Goal: Task Accomplishment & Management: Manage account settings

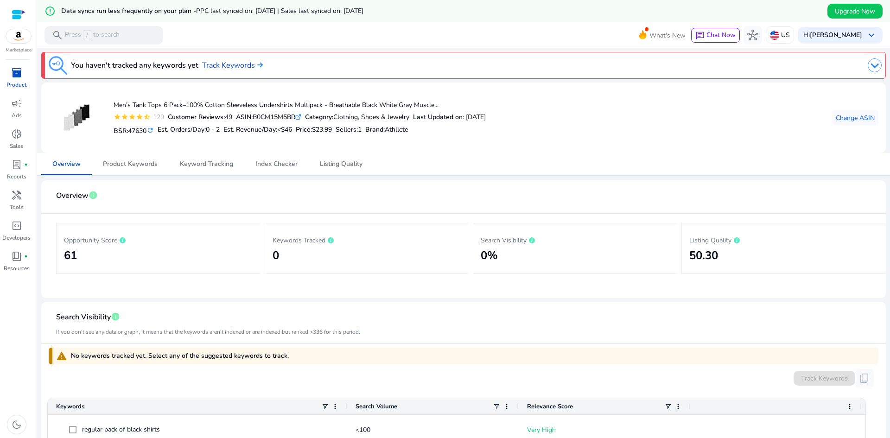
click at [73, 256] on h2 "61" at bounding box center [158, 255] width 189 height 13
click at [87, 237] on p "Opportunity Score" at bounding box center [158, 239] width 189 height 11
click at [145, 165] on span "Product Keywords" at bounding box center [130, 164] width 55 height 6
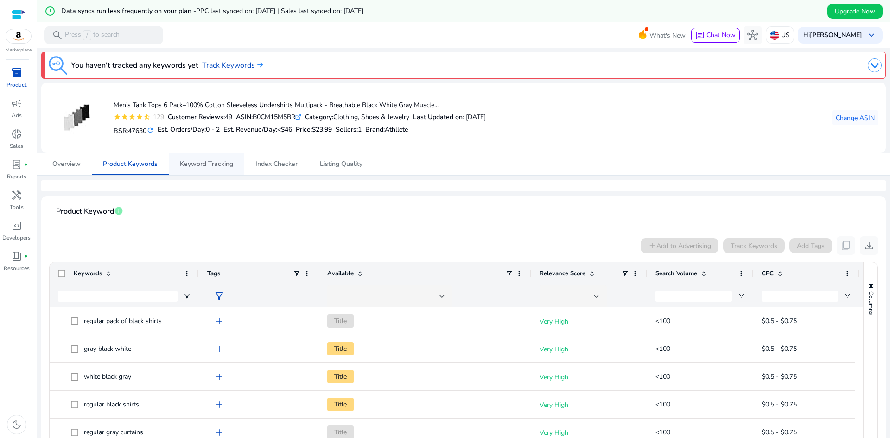
click at [208, 165] on span "Keyword Tracking" at bounding box center [206, 164] width 53 height 6
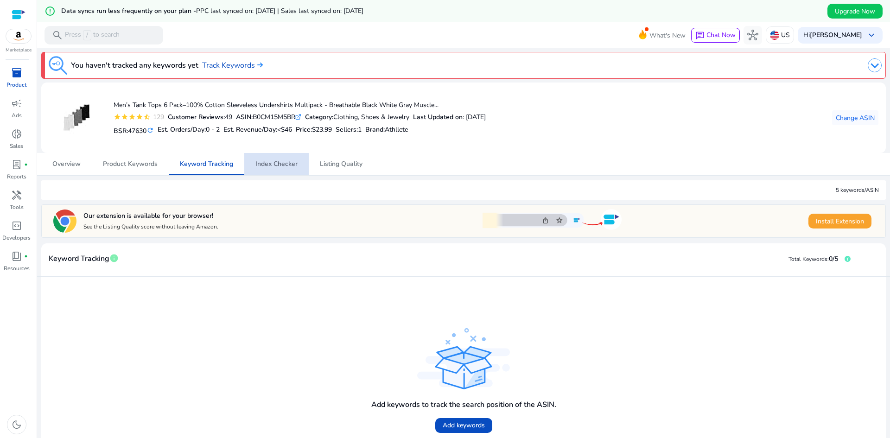
click at [287, 168] on span "Index Checker" at bounding box center [276, 164] width 42 height 22
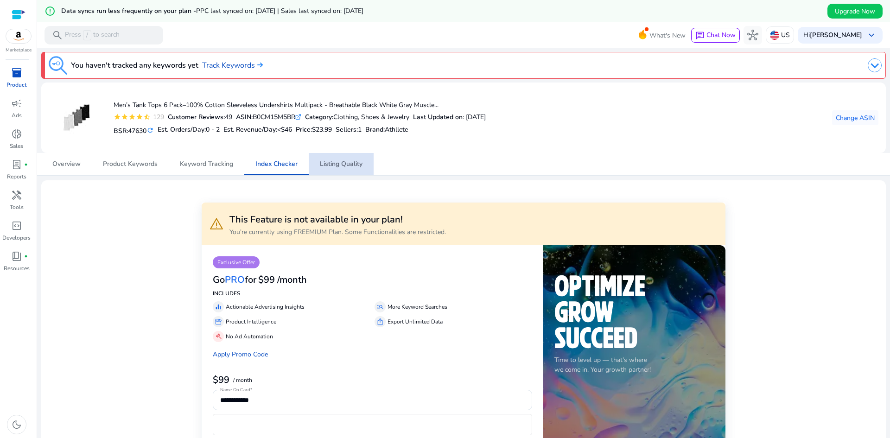
click at [340, 167] on span "Listing Quality" at bounding box center [341, 164] width 43 height 6
click at [71, 167] on span "Overview" at bounding box center [66, 164] width 28 height 6
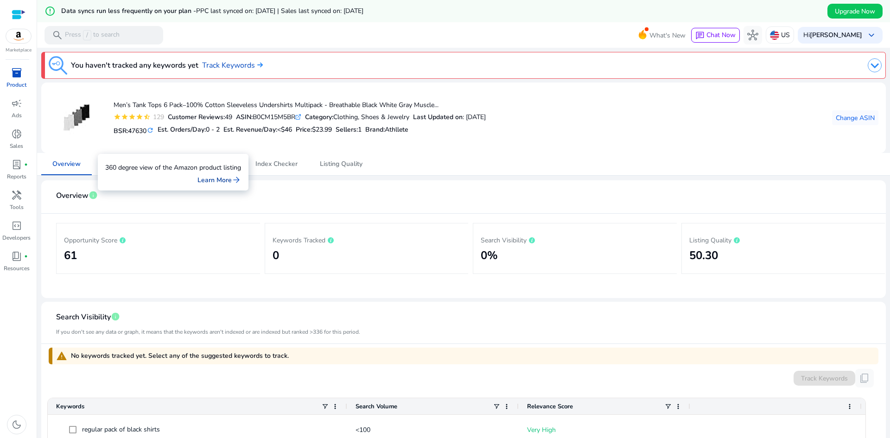
click at [209, 178] on link "Learn More arrow_forward" at bounding box center [219, 180] width 44 height 10
click at [853, 121] on span "Change ASIN" at bounding box center [855, 118] width 39 height 10
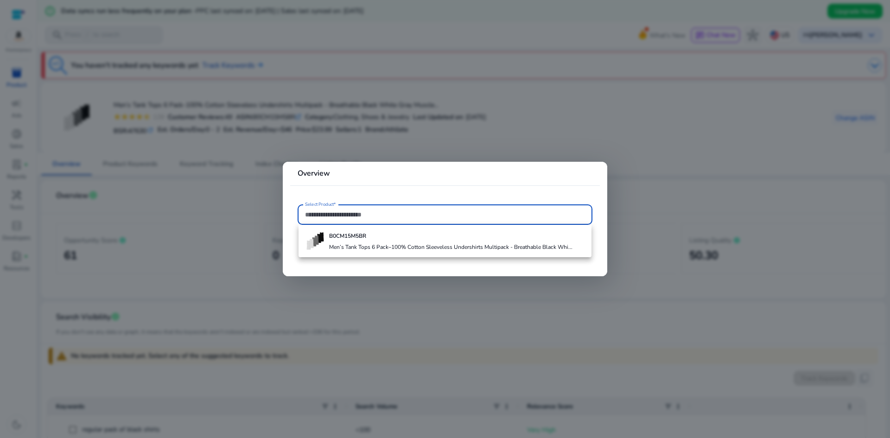
click at [381, 217] on input "Select Product*" at bounding box center [445, 214] width 280 height 10
paste input "**********"
type input "**********"
click at [330, 215] on input "**********" at bounding box center [445, 214] width 280 height 10
click at [349, 212] on input "**********" at bounding box center [445, 214] width 280 height 10
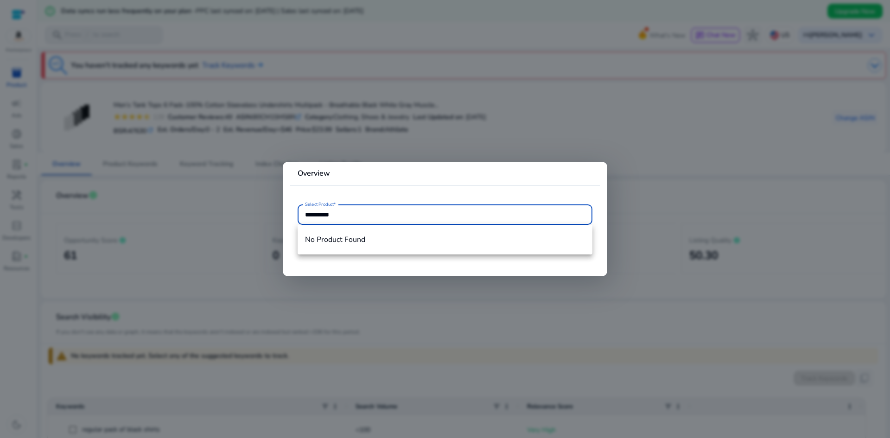
click at [349, 212] on input "**********" at bounding box center [445, 214] width 280 height 10
click at [348, 215] on input "**********" at bounding box center [445, 214] width 280 height 10
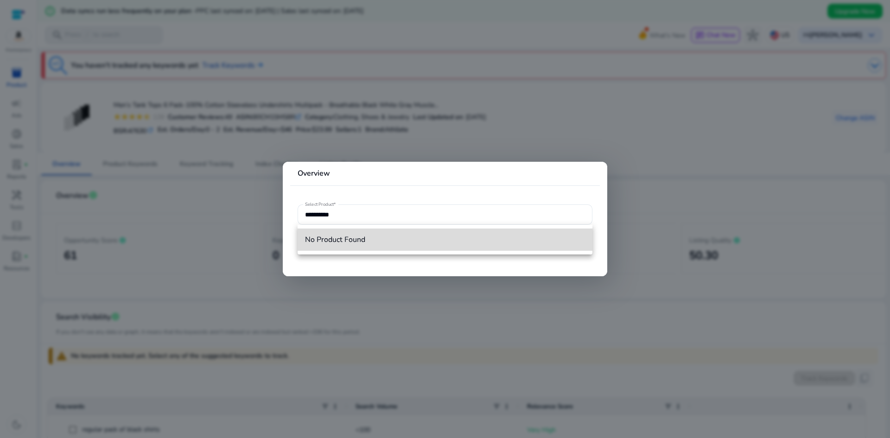
click at [348, 242] on span "No Product Found" at bounding box center [445, 240] width 280 height 10
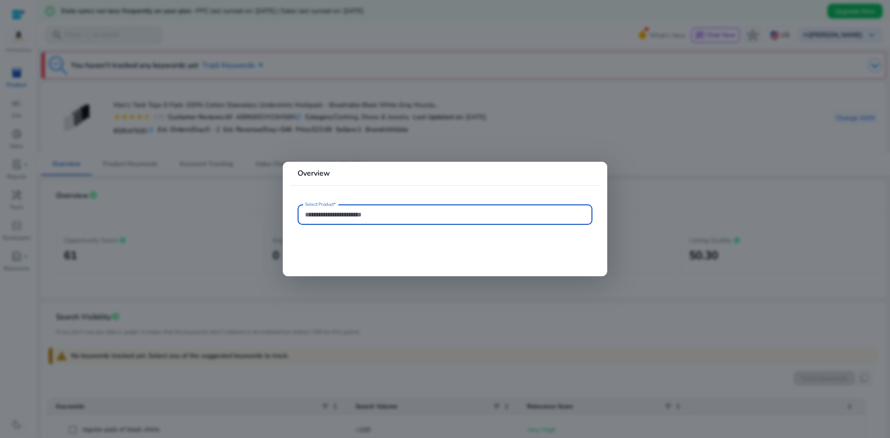
click at [330, 216] on input "Select Product*" at bounding box center [445, 214] width 280 height 10
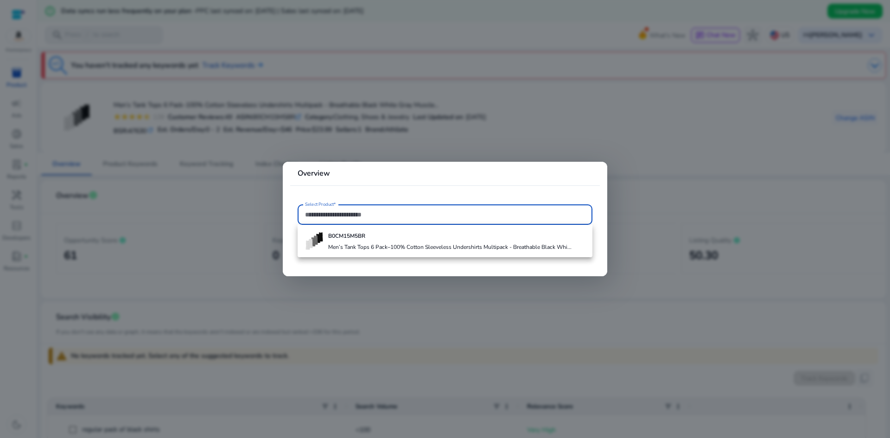
paste input "**********"
type input "**********"
click at [592, 108] on div at bounding box center [445, 219] width 890 height 438
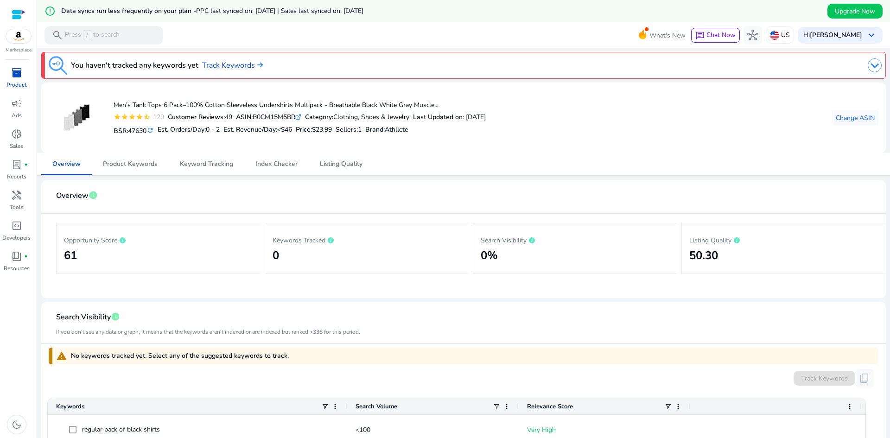
click at [18, 78] on span "inventory_2" at bounding box center [16, 72] width 11 height 11
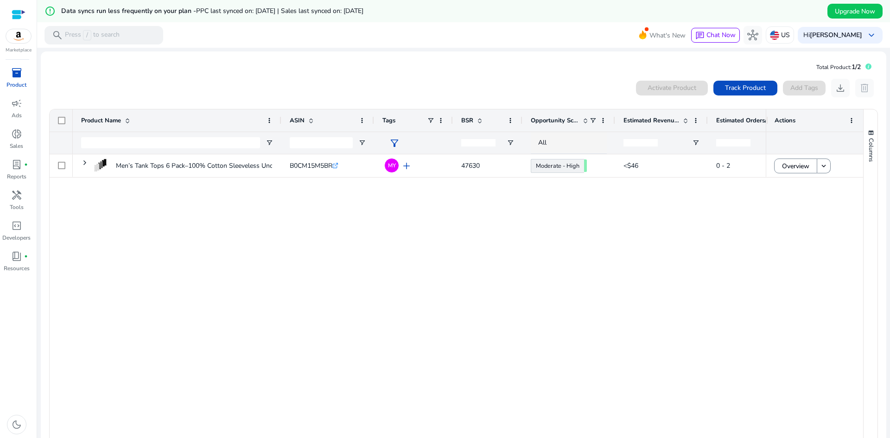
scroll to position [43, 0]
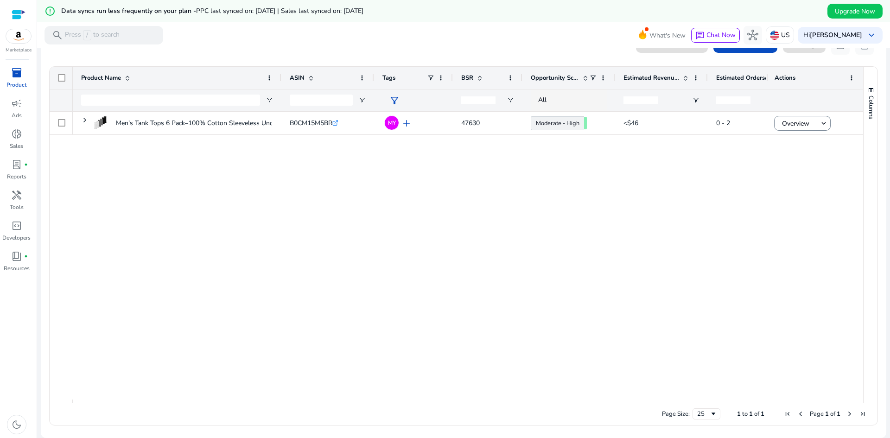
click at [341, 180] on div "Men’s Tank Tops 6 Pack–100% Cotton Sleeveless Undershirts Multipack... B0CM15M5…" at bounding box center [419, 256] width 693 height 288
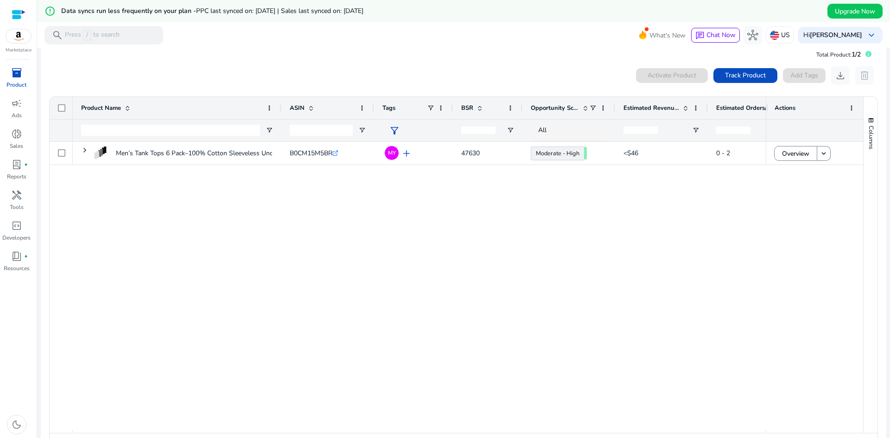
scroll to position [0, 0]
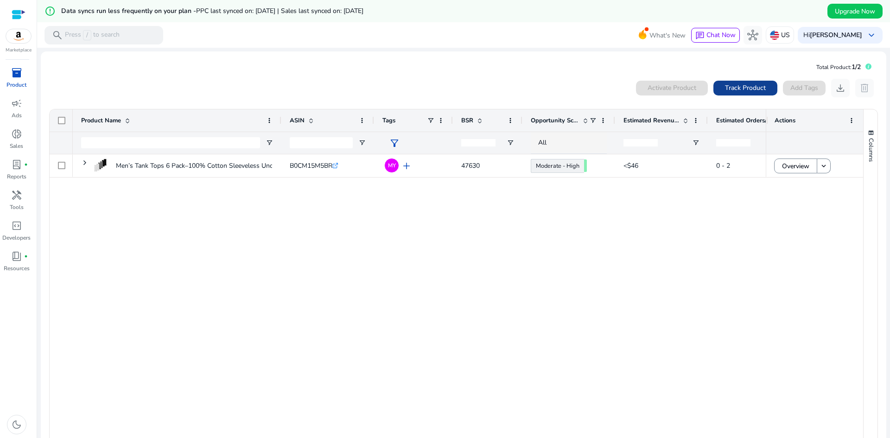
click at [730, 87] on span "Track Product" at bounding box center [745, 88] width 41 height 10
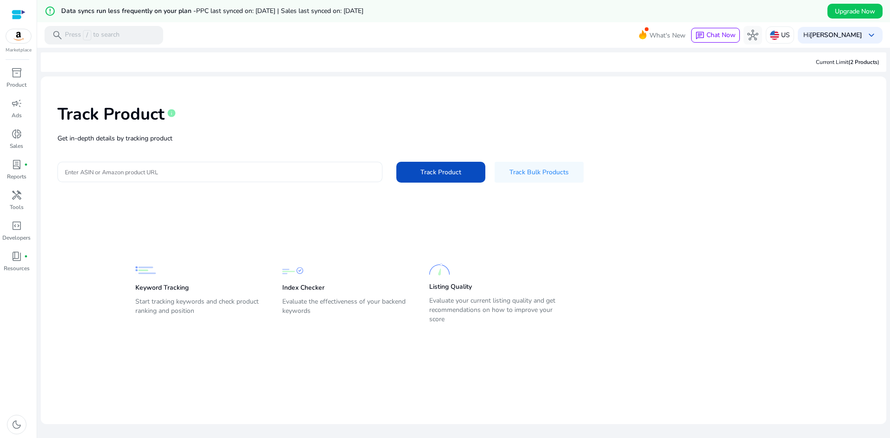
click at [203, 178] on div at bounding box center [220, 172] width 310 height 20
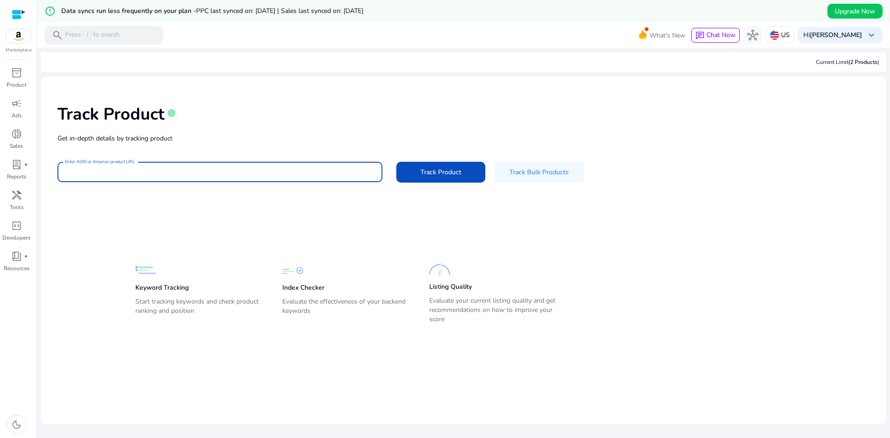
paste input "**********"
type input "**********"
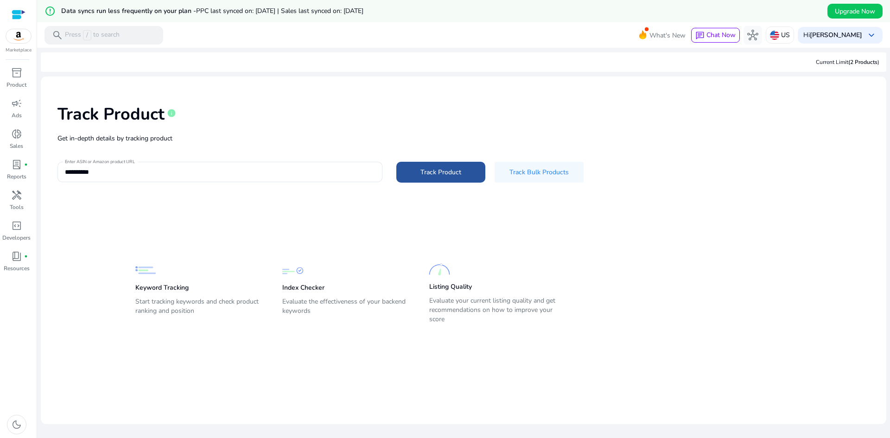
click at [414, 163] on span at bounding box center [440, 172] width 89 height 22
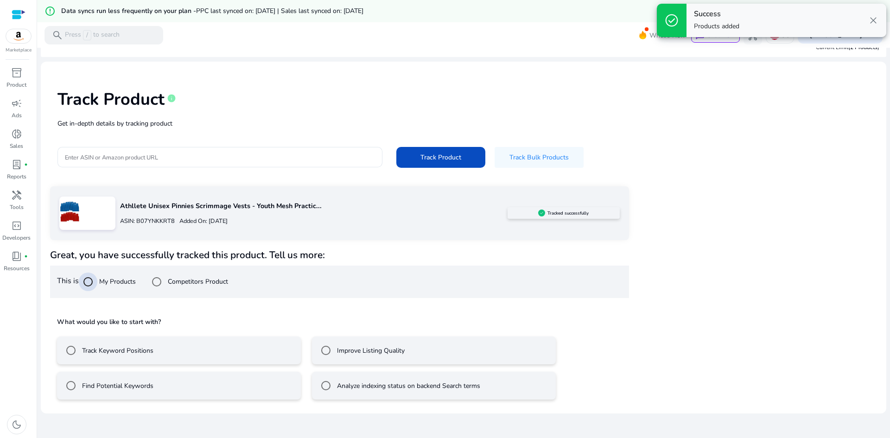
scroll to position [22, 0]
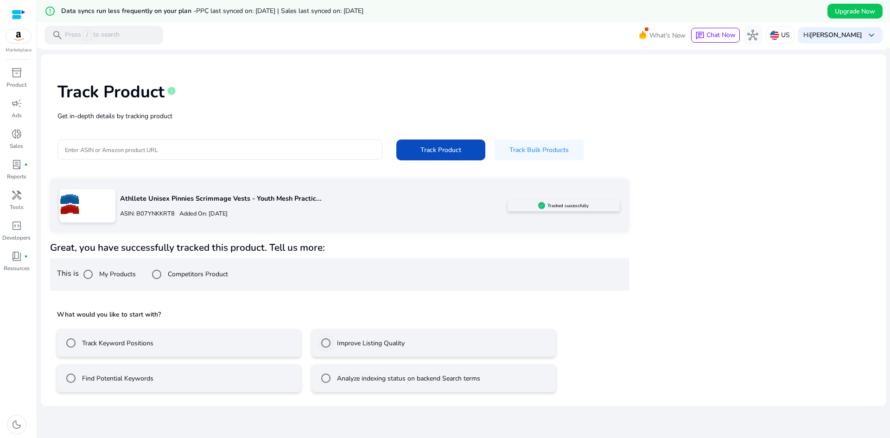
click at [356, 346] on label "Improve Listing Quality" at bounding box center [370, 343] width 70 height 10
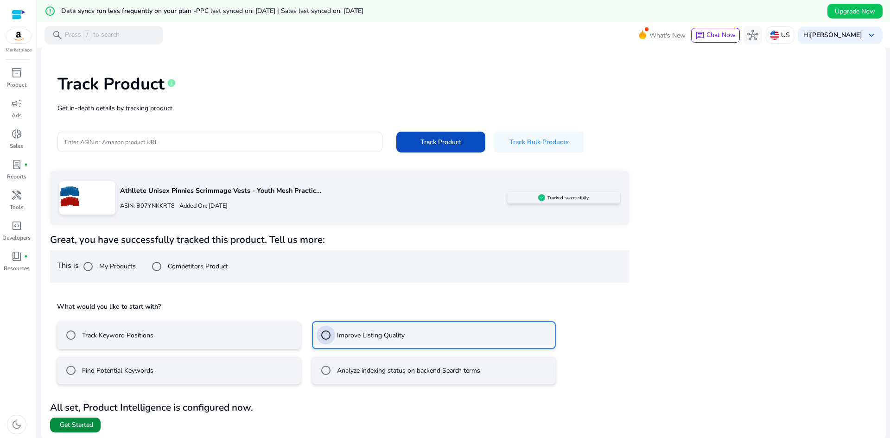
scroll to position [32, 0]
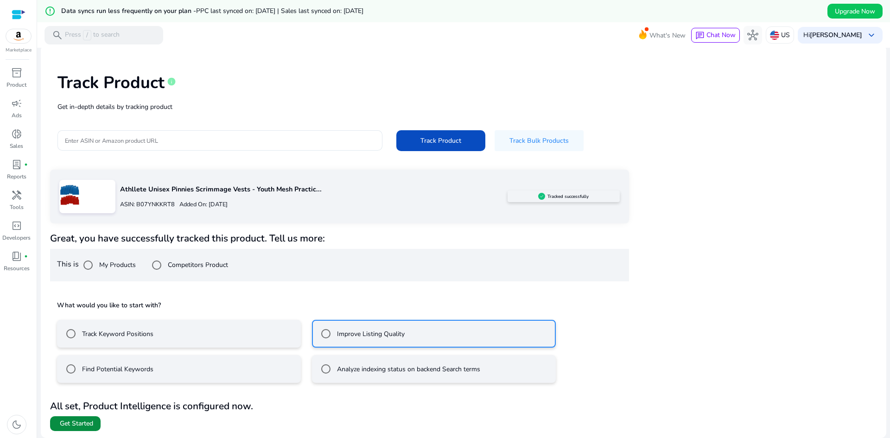
click at [81, 425] on span "Get Started" at bounding box center [76, 423] width 33 height 9
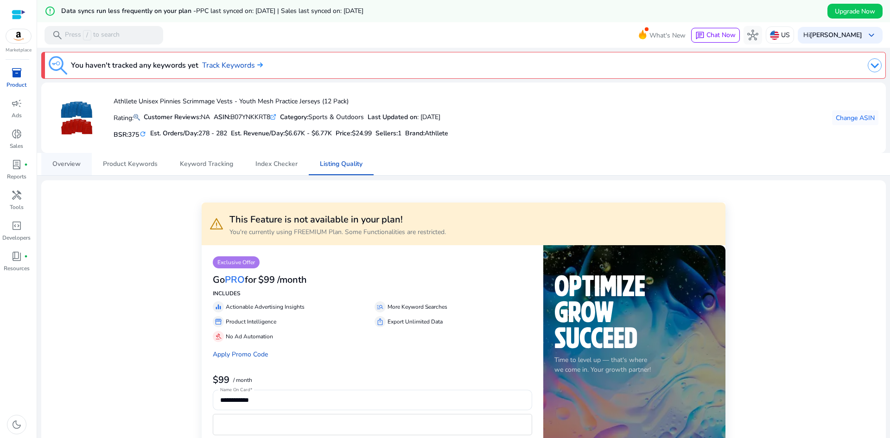
click at [61, 161] on span "Overview" at bounding box center [66, 164] width 28 height 6
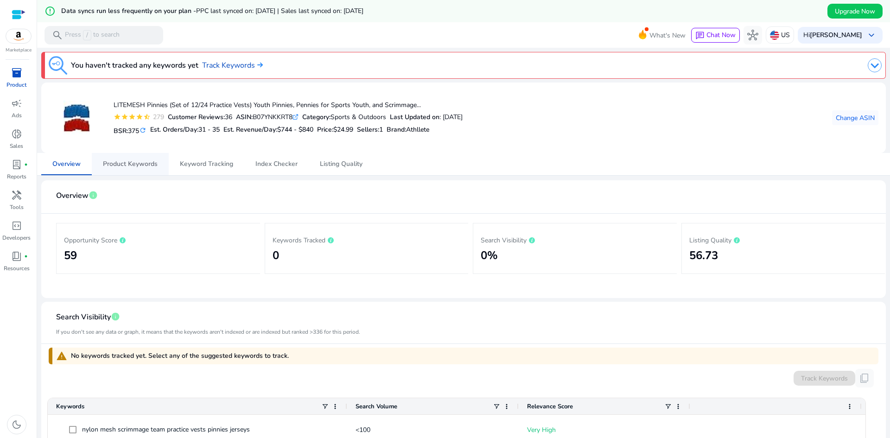
click at [134, 170] on span "Product Keywords" at bounding box center [130, 164] width 55 height 22
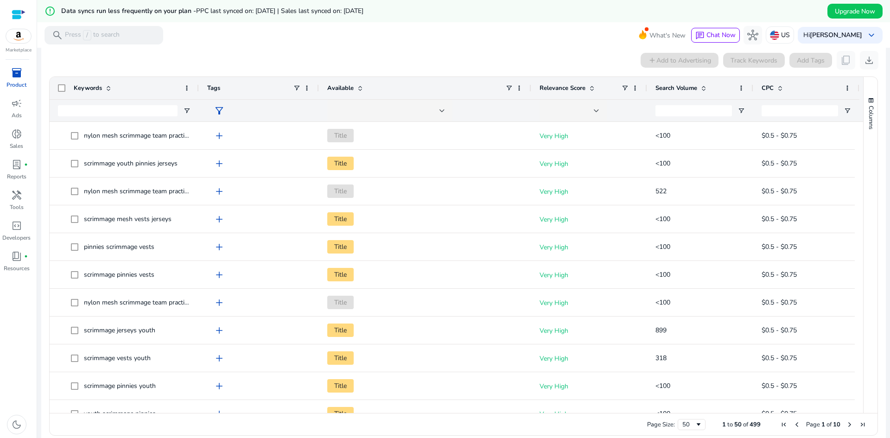
click at [704, 89] on span at bounding box center [703, 87] width 7 height 7
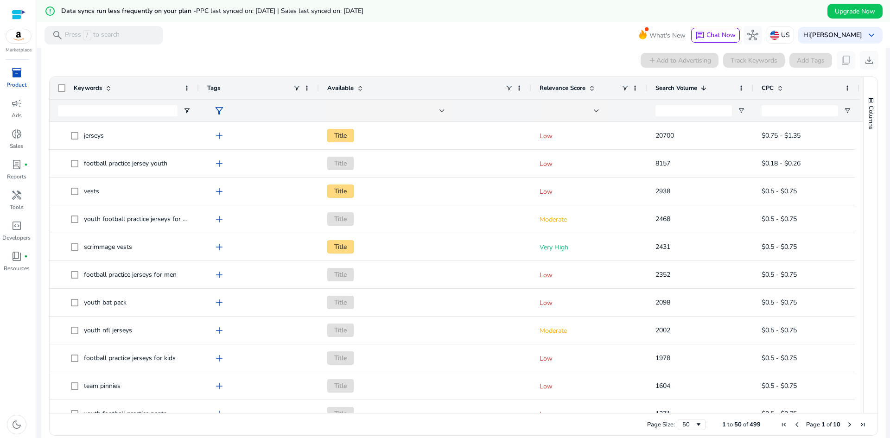
click at [14, 76] on span "inventory_2" at bounding box center [16, 72] width 11 height 11
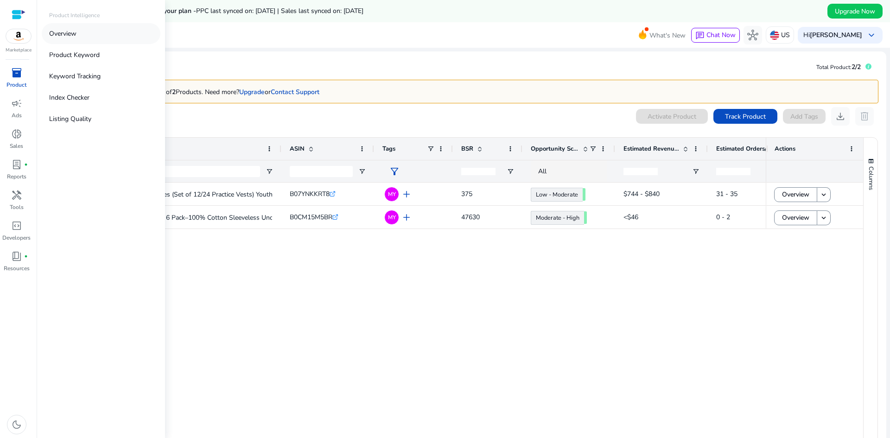
click at [76, 32] on p "Overview" at bounding box center [62, 34] width 27 height 10
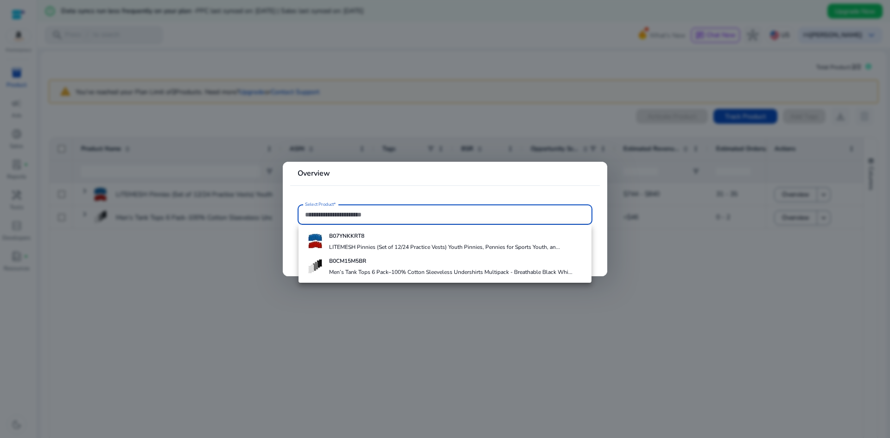
click at [176, 317] on div at bounding box center [445, 219] width 890 height 438
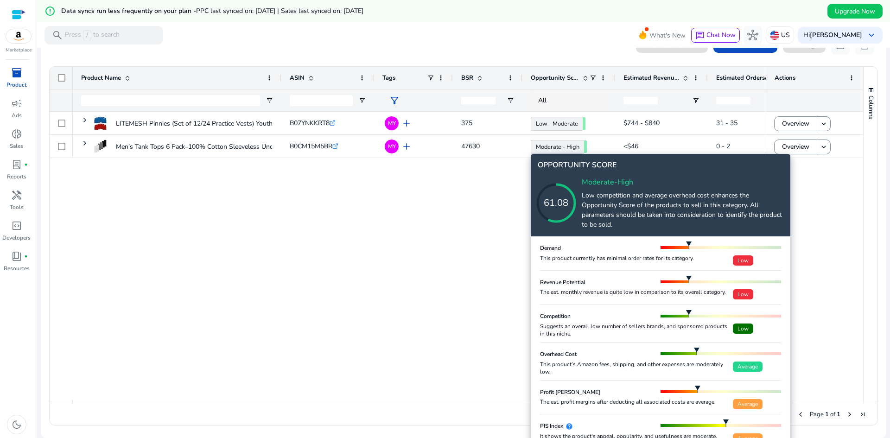
click at [636, 260] on div "This product currently has minimal order rates for its category." at bounding box center [636, 257] width 193 height 7
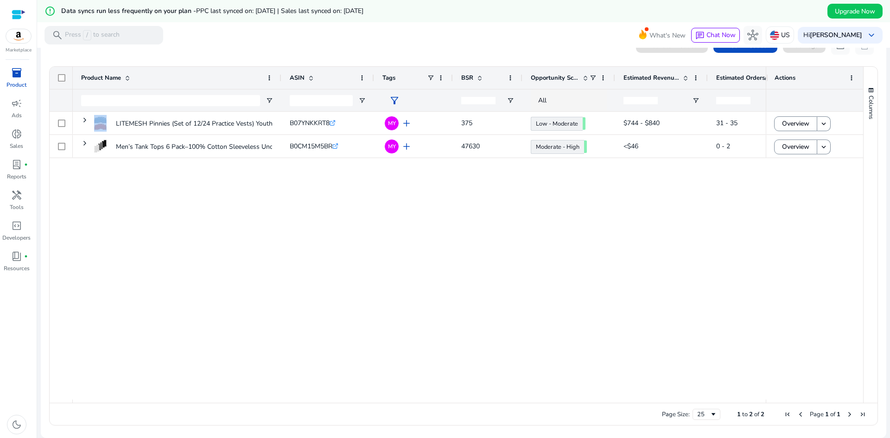
click at [636, 260] on div "LITEMESH Pinnies (Set of 12/24 Practice Vests) Youth Pinnies,... B07YNKKRT8 .st…" at bounding box center [419, 256] width 693 height 288
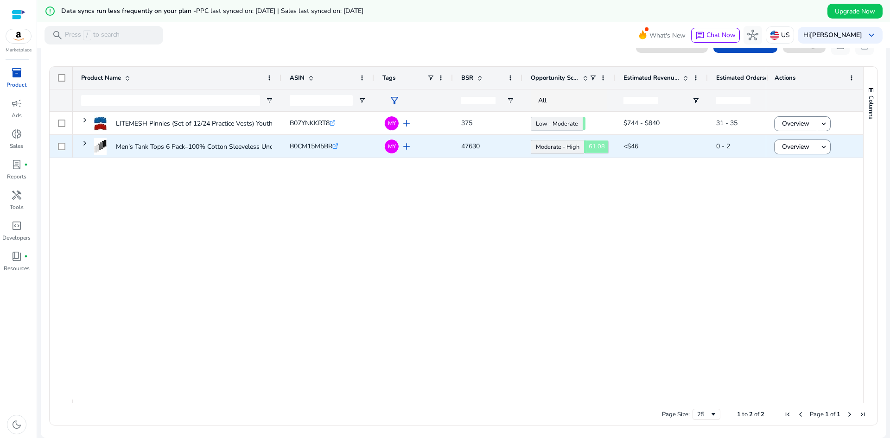
click at [565, 145] on link "Moderate - High 61.08" at bounding box center [557, 147] width 53 height 14
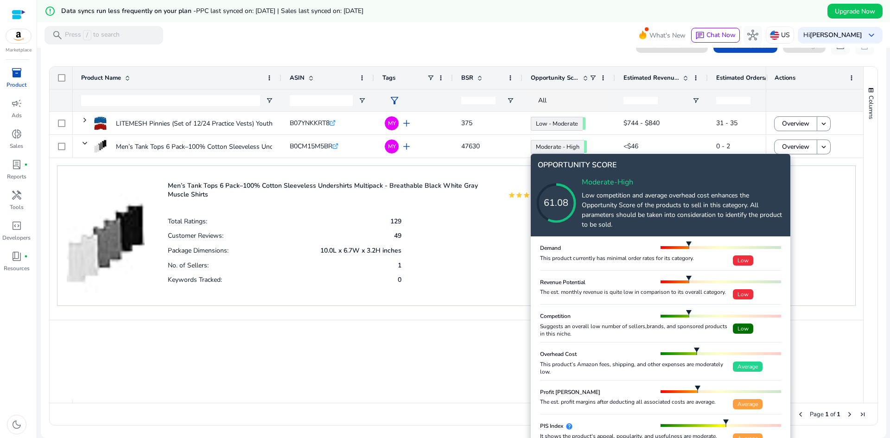
click at [544, 365] on div "This product’s Amazon fees, shipping, and other expenses are moderately low." at bounding box center [636, 368] width 193 height 15
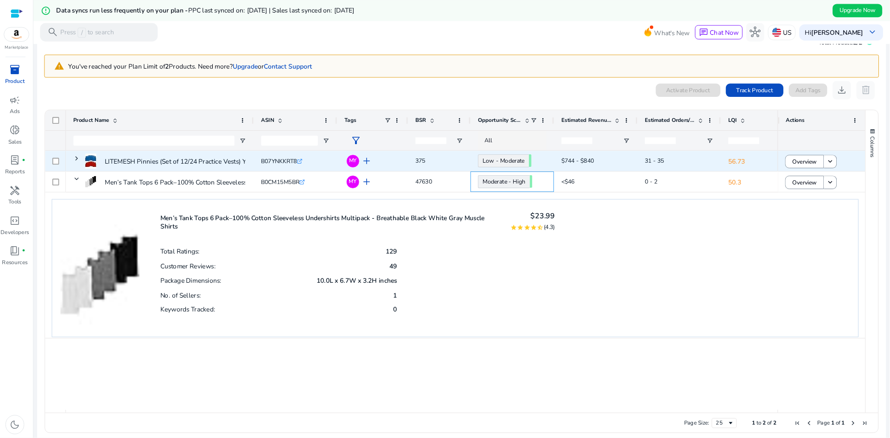
scroll to position [22, 0]
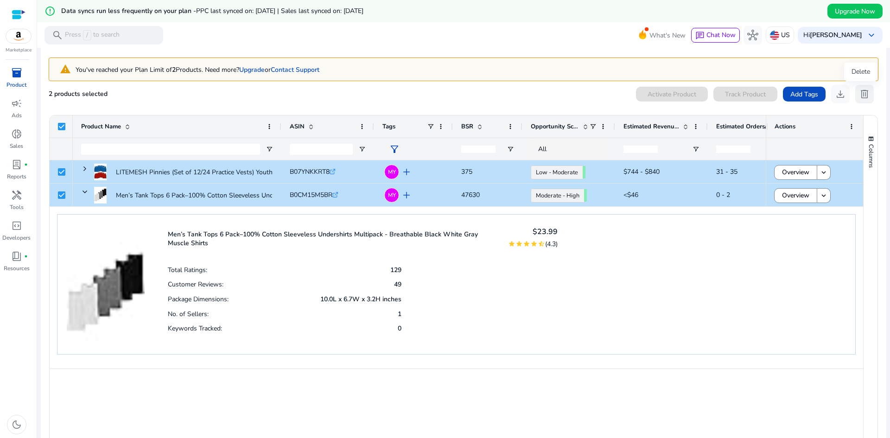
click at [865, 92] on span "delete" at bounding box center [864, 94] width 11 height 11
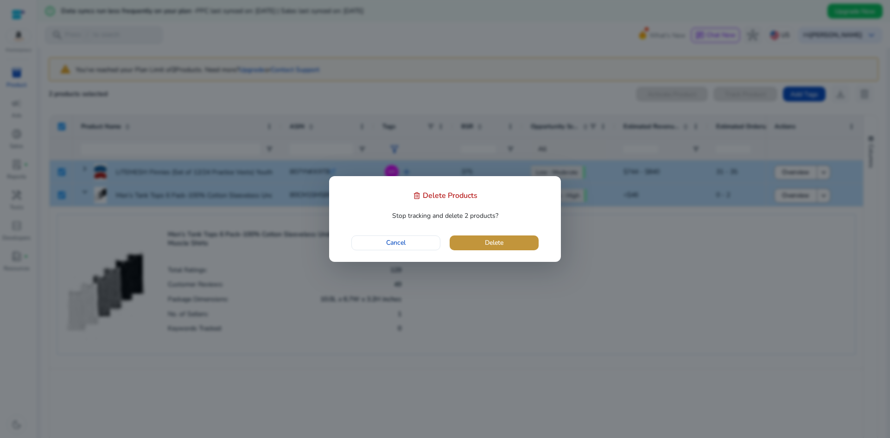
click at [488, 240] on span "Delete" at bounding box center [494, 243] width 19 height 10
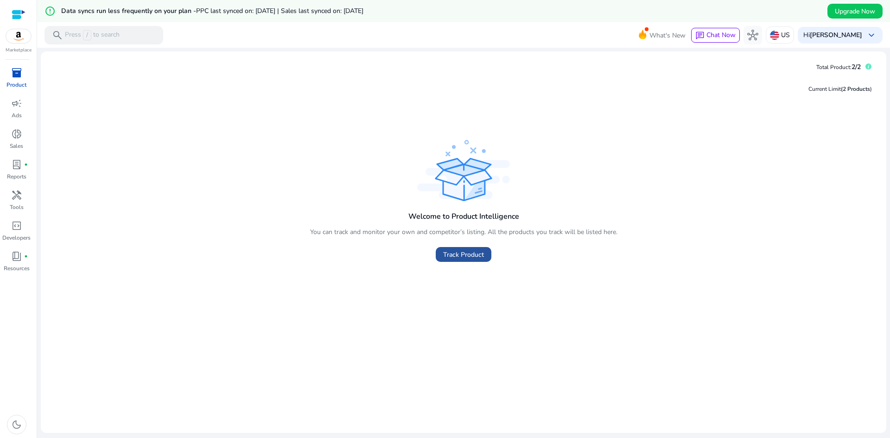
click at [451, 248] on span at bounding box center [464, 254] width 56 height 22
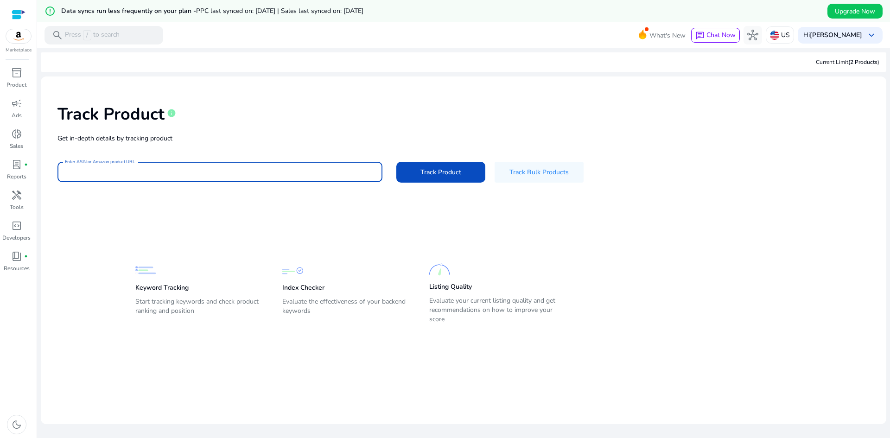
click at [181, 170] on input "Enter ASIN or Amazon product URL" at bounding box center [220, 172] width 310 height 10
paste input "**********"
type input "**********"
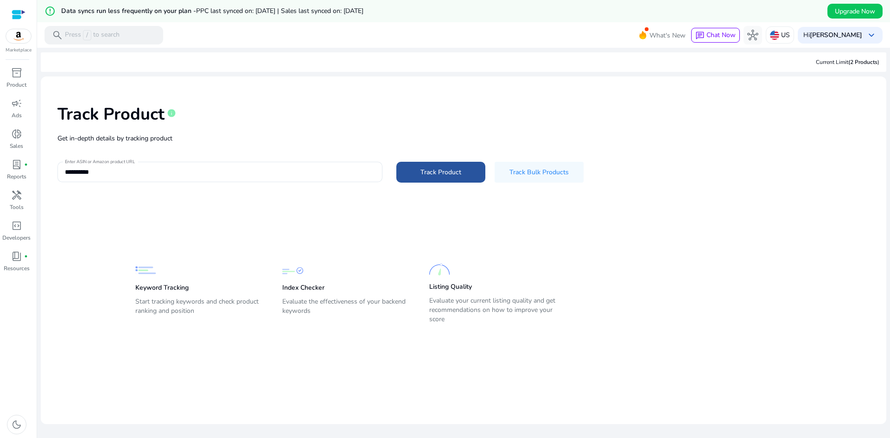
click at [465, 172] on span at bounding box center [440, 172] width 89 height 22
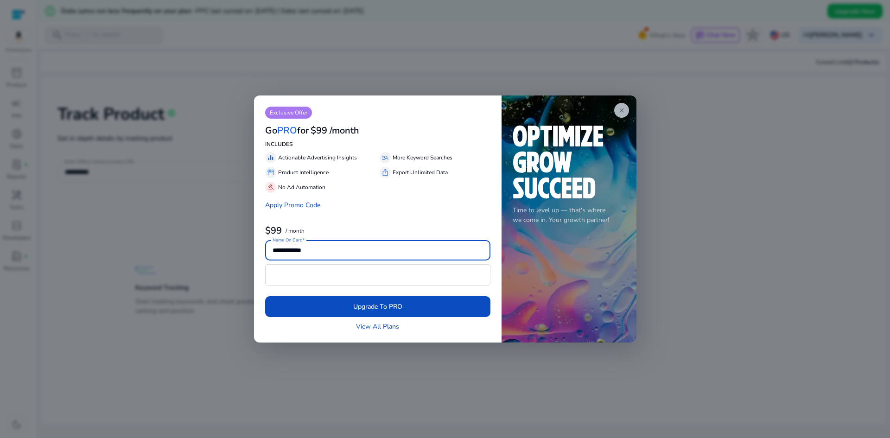
click at [616, 108] on app-icon "close" at bounding box center [621, 110] width 15 height 15
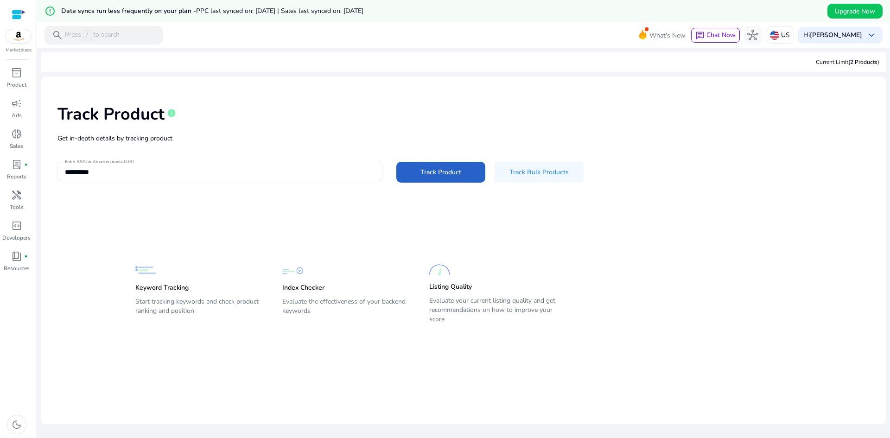
click at [153, 173] on input "**********" at bounding box center [220, 172] width 310 height 10
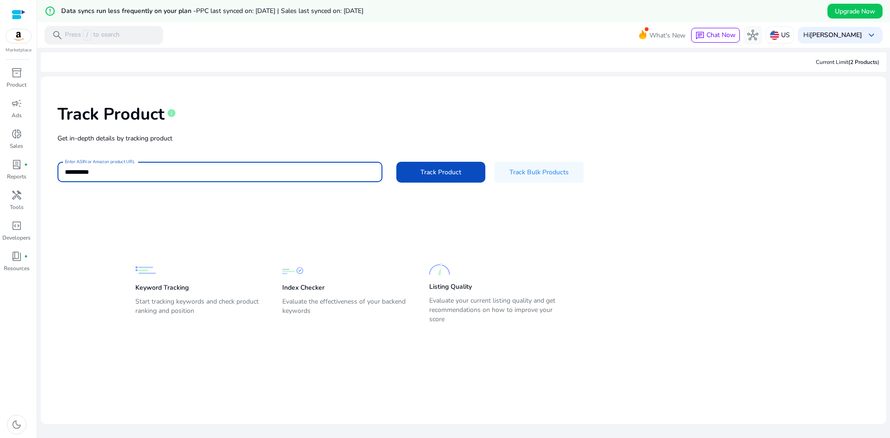
click at [396, 162] on button "Track Product" at bounding box center [440, 172] width 89 height 21
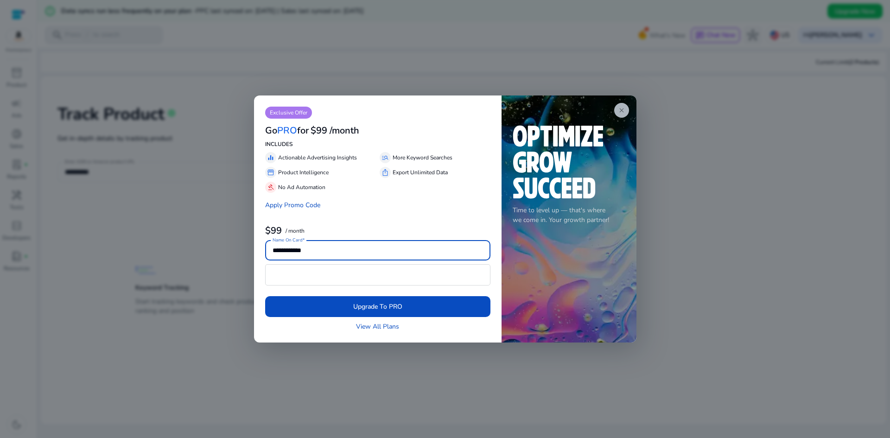
click at [621, 109] on span "close" at bounding box center [621, 110] width 7 height 7
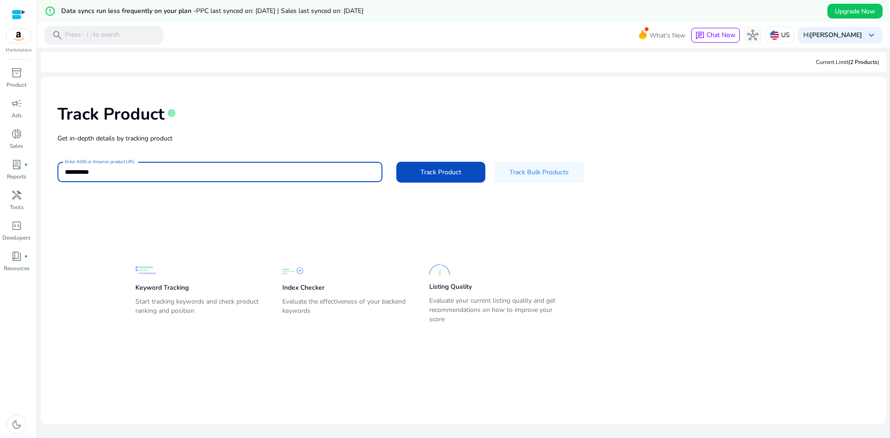
click at [237, 227] on app-static-section-before-action "Keyword Tracking Start tracking keywords and check product ranking and position…" at bounding box center [456, 275] width 643 height 102
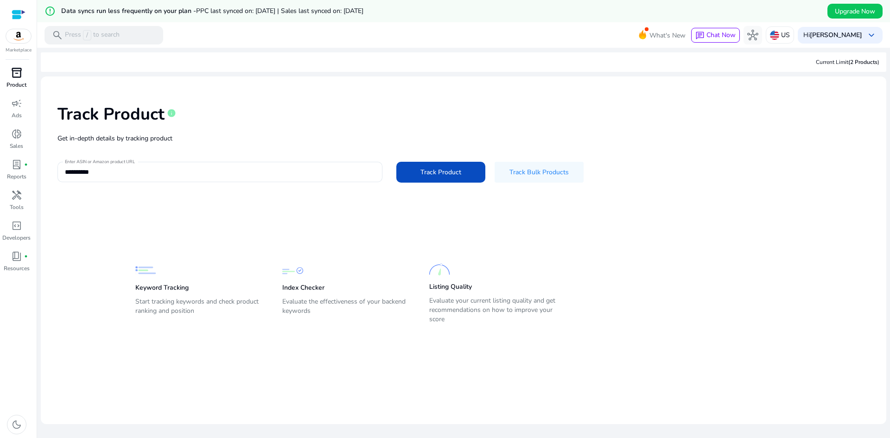
click at [21, 81] on p "Product" at bounding box center [16, 85] width 20 height 8
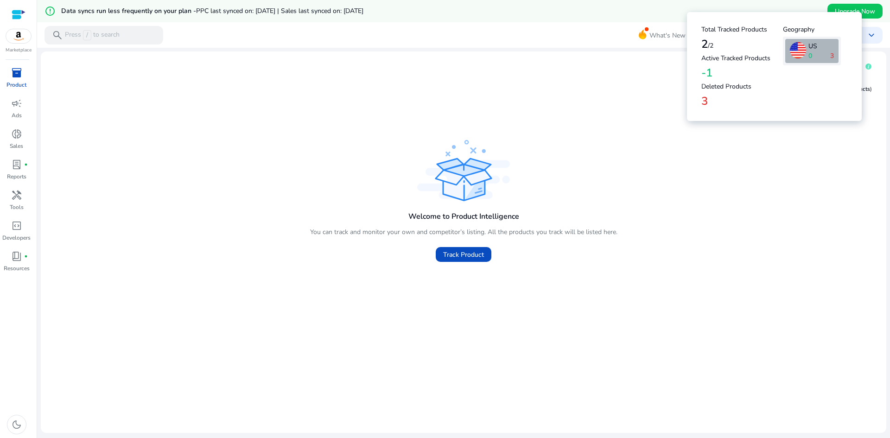
drag, startPoint x: 863, startPoint y: 65, endPoint x: 857, endPoint y: 64, distance: 5.1
click at [865, 64] on icon at bounding box center [868, 66] width 6 height 6
click at [717, 67] on h4 "-1" at bounding box center [742, 72] width 82 height 13
click at [715, 88] on h4 "Deleted Products" at bounding box center [742, 87] width 82 height 8
click at [710, 103] on h4 "3" at bounding box center [742, 101] width 82 height 13
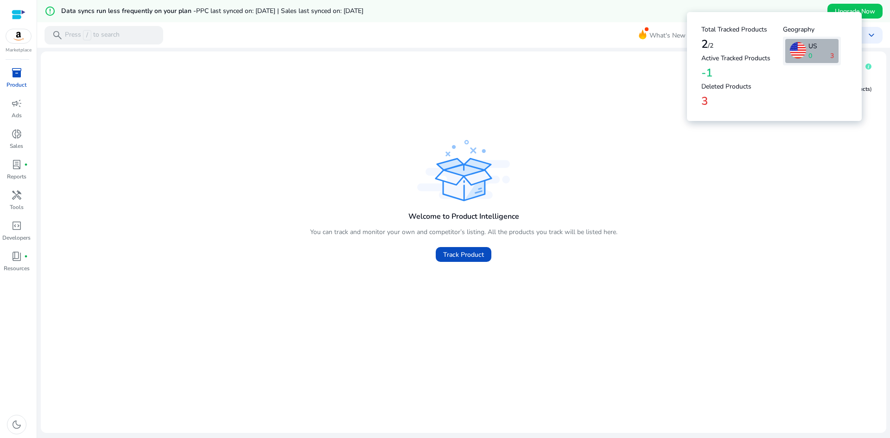
drag, startPoint x: 717, startPoint y: 73, endPoint x: 707, endPoint y: 67, distance: 11.2
click at [709, 70] on h4 "-1" at bounding box center [742, 72] width 82 height 13
drag, startPoint x: 720, startPoint y: 40, endPoint x: 692, endPoint y: 36, distance: 27.7
click at [692, 36] on div "Total Tracked Products 2 /2 Active Tracked Products -1 Deleted Products 3 Geogr…" at bounding box center [774, 66] width 175 height 109
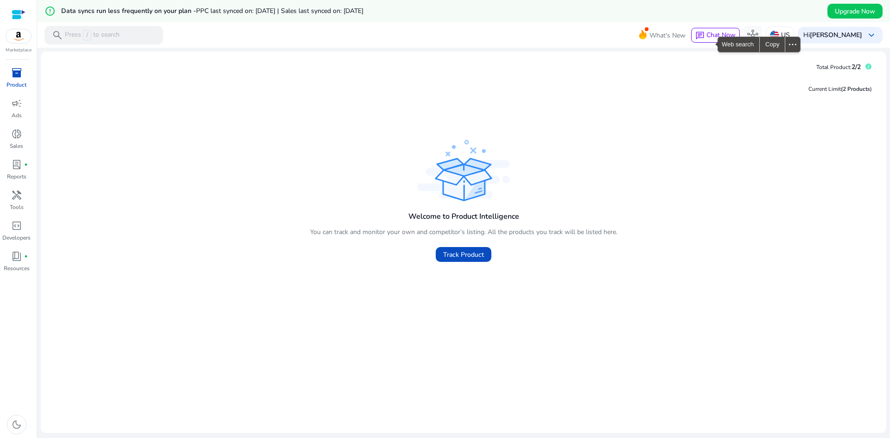
click at [607, 135] on div "Current Limit (2 Products ) Welcome to Product Intelligence You can track and m…" at bounding box center [463, 250] width 831 height 351
click at [22, 102] on div "campaign" at bounding box center [17, 103] width 26 height 15
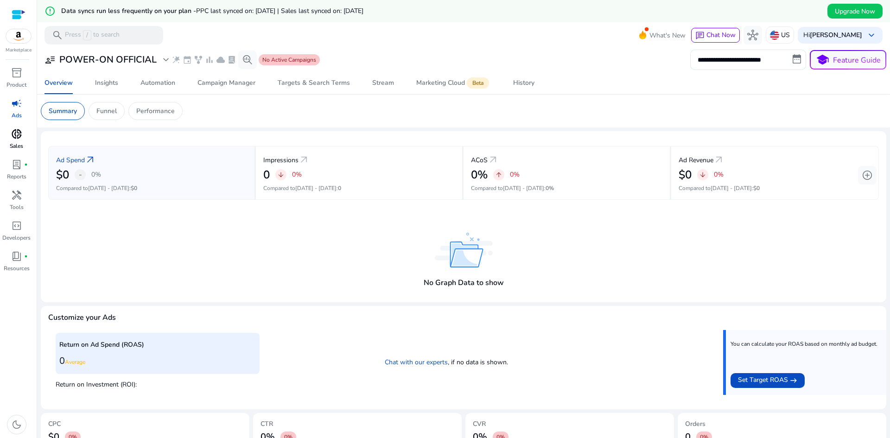
click at [17, 133] on span "donut_small" at bounding box center [16, 133] width 11 height 11
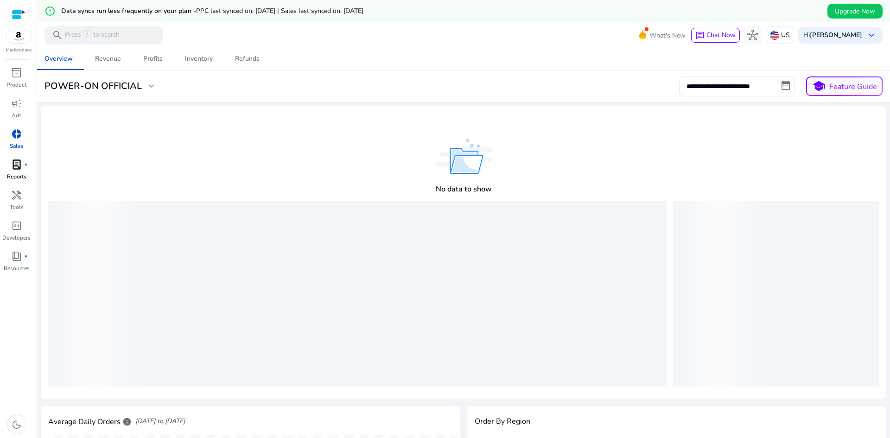
click at [20, 170] on span "lab_profile" at bounding box center [16, 164] width 11 height 11
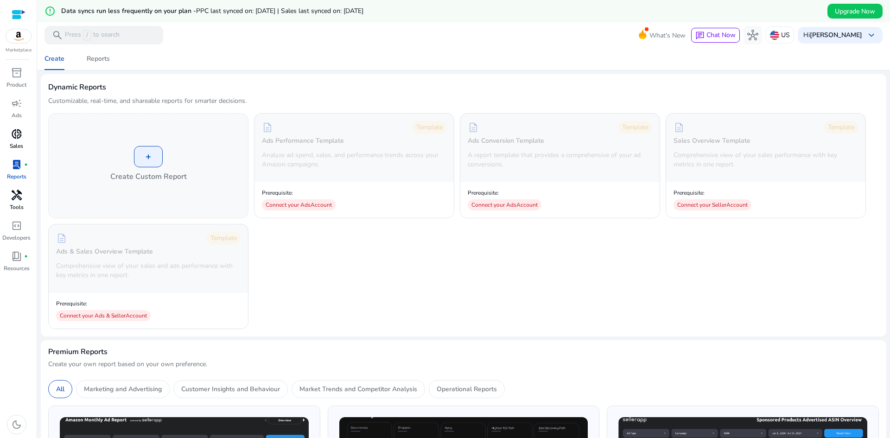
click at [18, 200] on span "handyman" at bounding box center [16, 195] width 11 height 11
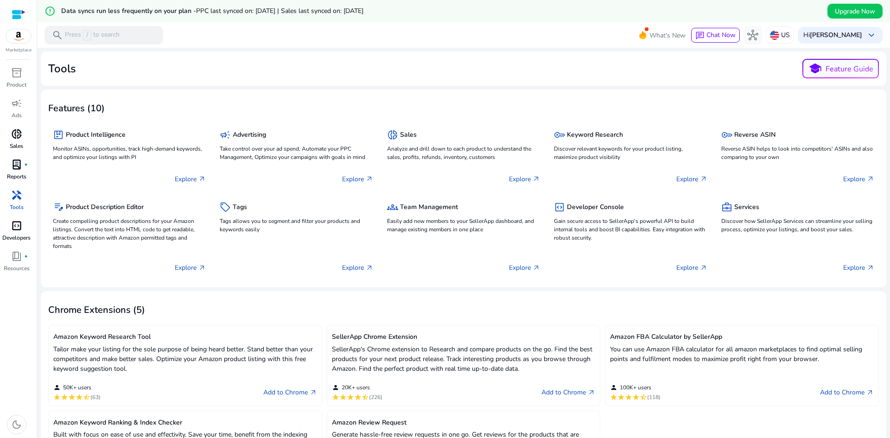
click at [20, 232] on div "code_blocks" at bounding box center [17, 225] width 26 height 15
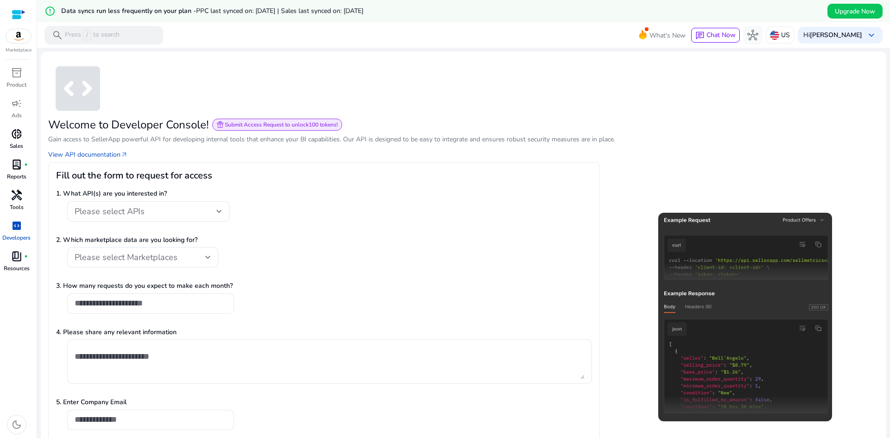
click at [20, 267] on p "Resources" at bounding box center [17, 268] width 26 height 8
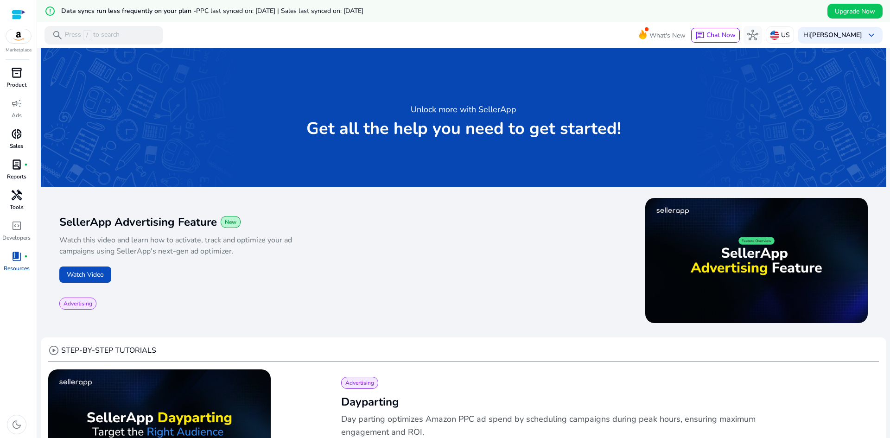
click at [22, 77] on span "inventory_2" at bounding box center [16, 72] width 11 height 11
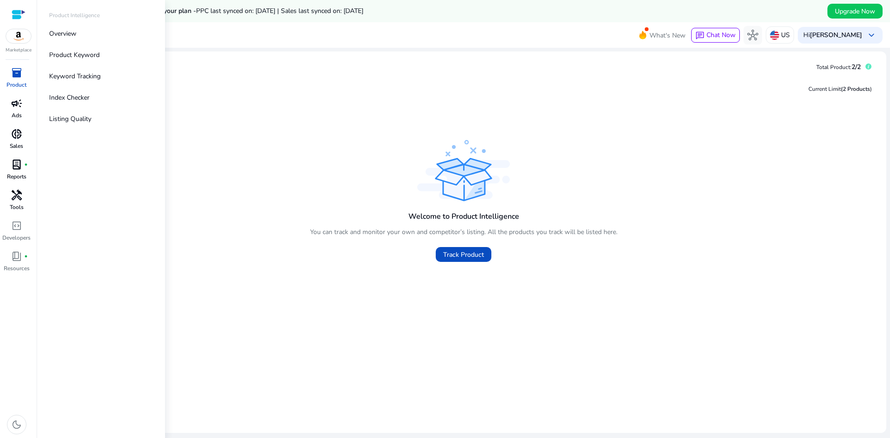
click at [16, 105] on span "campaign" at bounding box center [16, 103] width 11 height 11
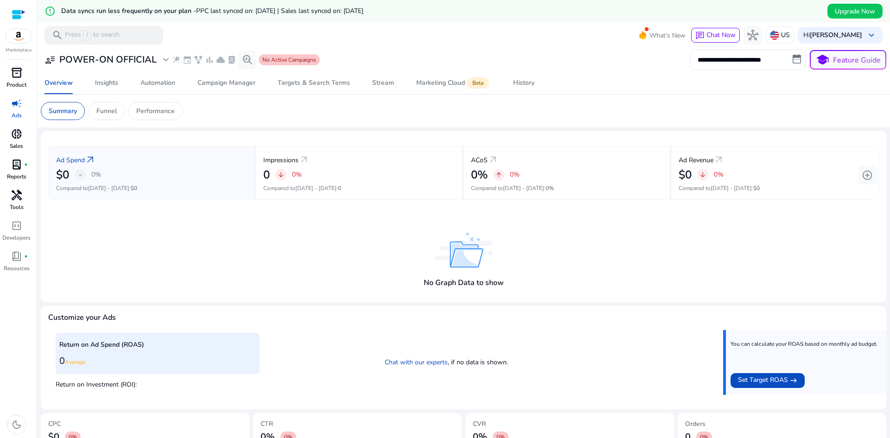
click at [14, 139] on span "donut_small" at bounding box center [16, 133] width 11 height 11
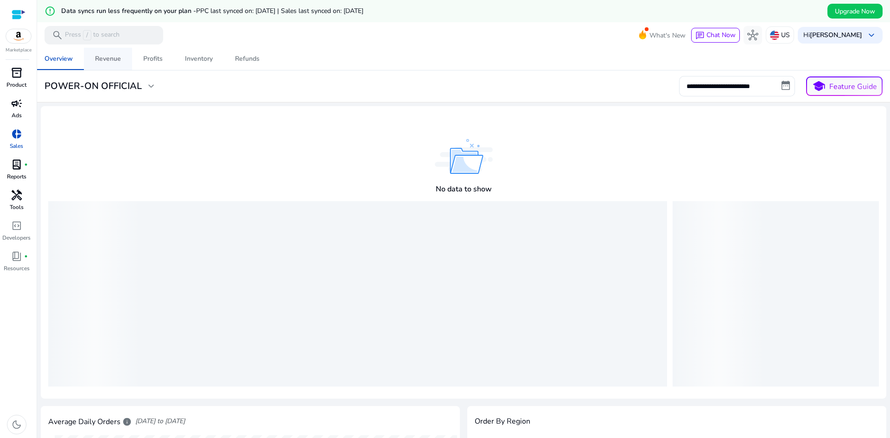
click at [111, 56] on div "Revenue" at bounding box center [108, 59] width 26 height 6
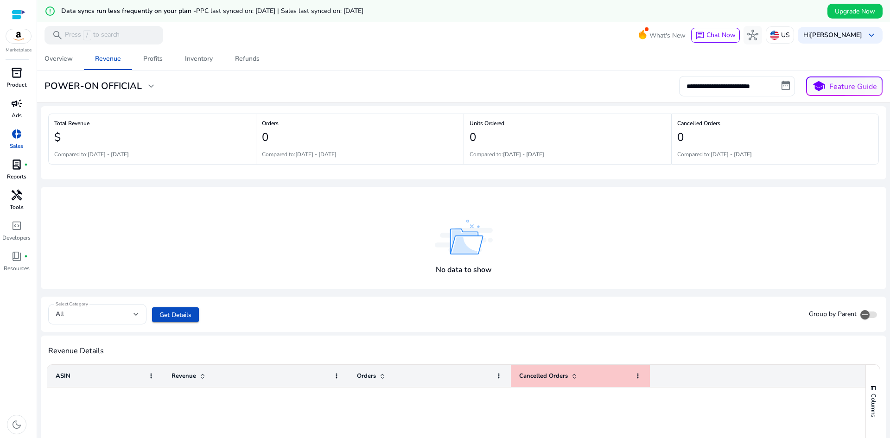
click at [19, 168] on span "lab_profile" at bounding box center [16, 164] width 11 height 11
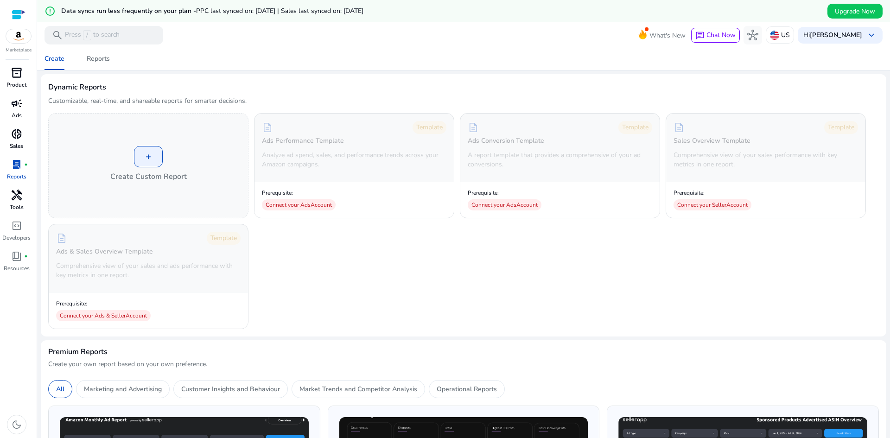
click at [15, 202] on div "handyman" at bounding box center [17, 195] width 26 height 15
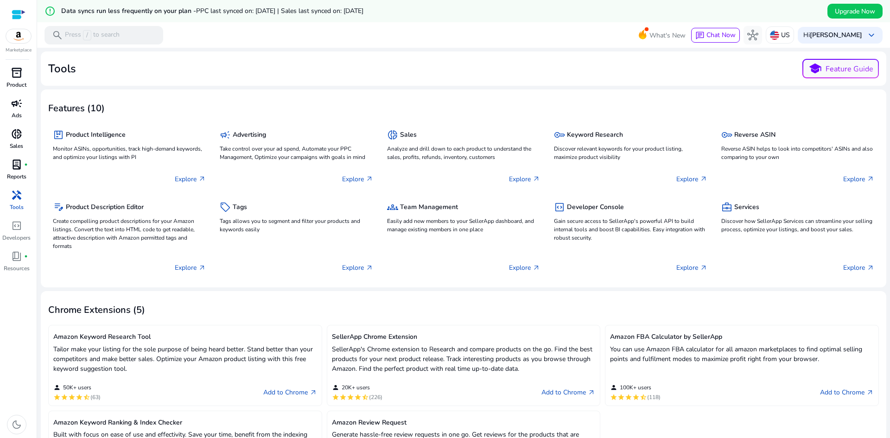
click at [31, 81] on link "inventory_2 Product" at bounding box center [16, 80] width 33 height 31
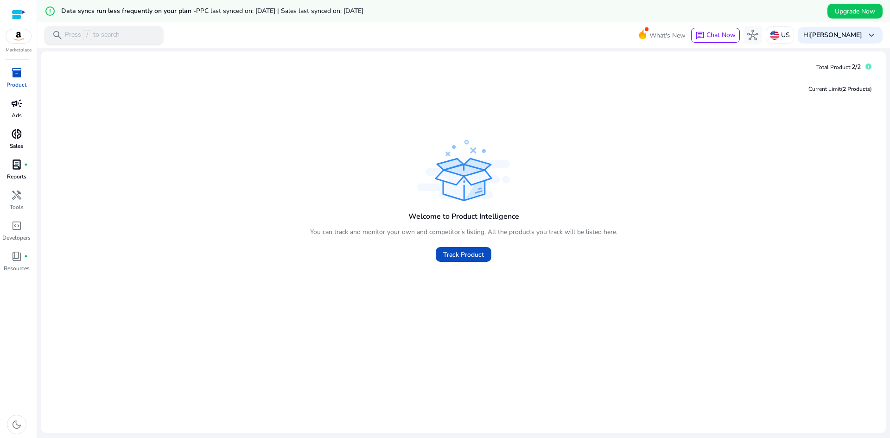
click at [87, 35] on span "/" at bounding box center [87, 35] width 8 height 10
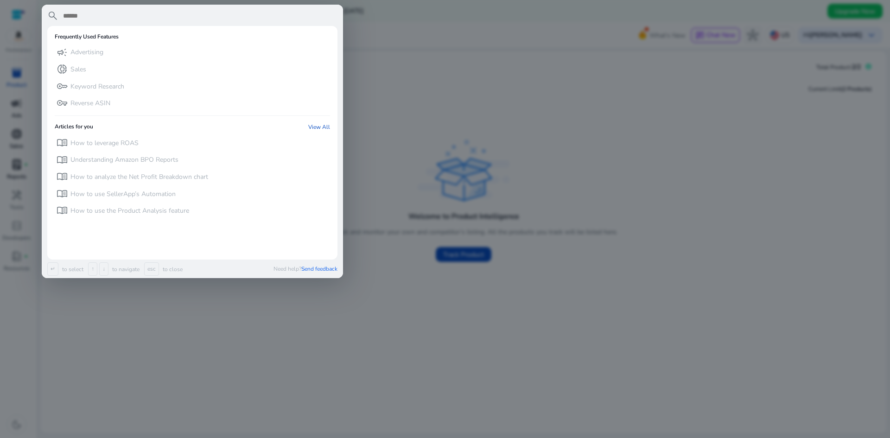
click at [412, 146] on div at bounding box center [445, 219] width 890 height 438
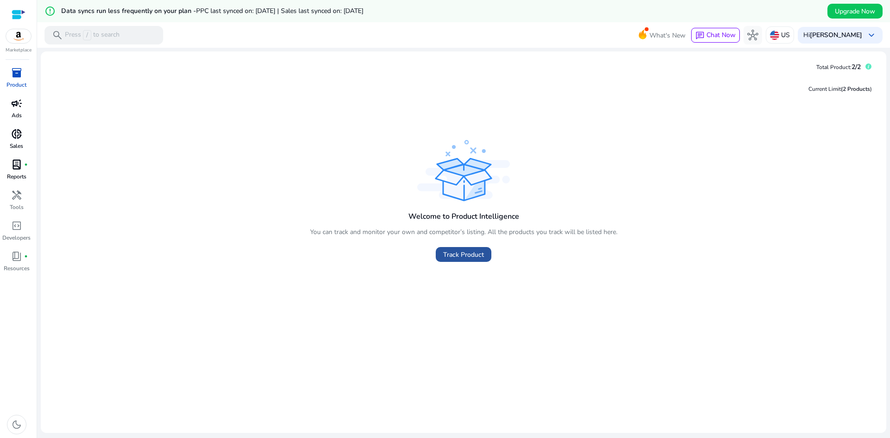
click at [459, 250] on span "Track Product" at bounding box center [463, 255] width 41 height 10
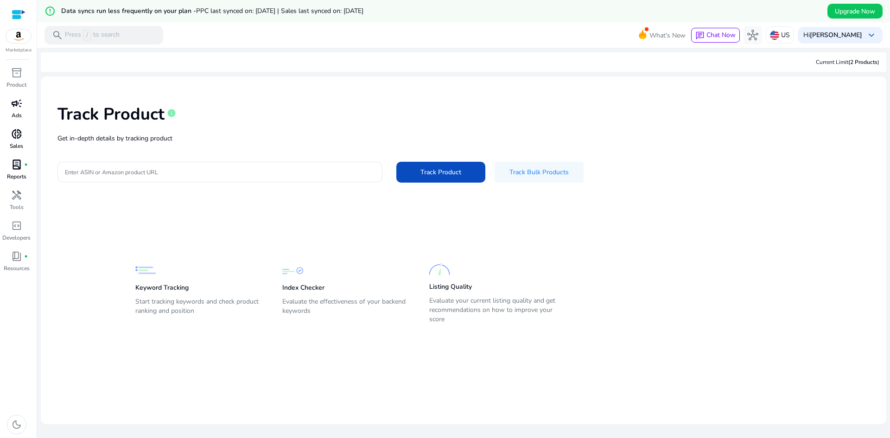
click at [437, 279] on img at bounding box center [439, 269] width 21 height 21
click at [434, 270] on img at bounding box center [439, 269] width 21 height 21
click at [312, 280] on div "Index Checker Evaluate the effectiveness of your backend keywords" at bounding box center [346, 293] width 128 height 66
click at [166, 284] on p "Keyword Tracking" at bounding box center [161, 287] width 53 height 9
click at [186, 178] on div at bounding box center [220, 172] width 310 height 20
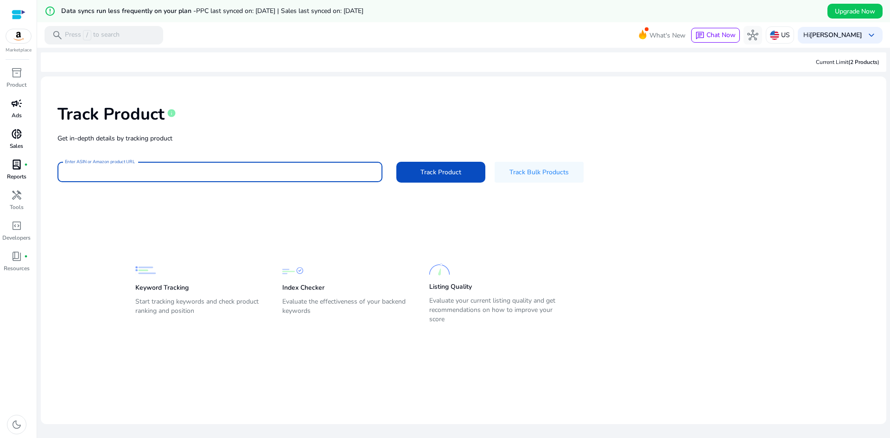
click at [262, 10] on span "PPC last synced on: [DATE] | Sales last synced on: [DATE]" at bounding box center [279, 10] width 167 height 9
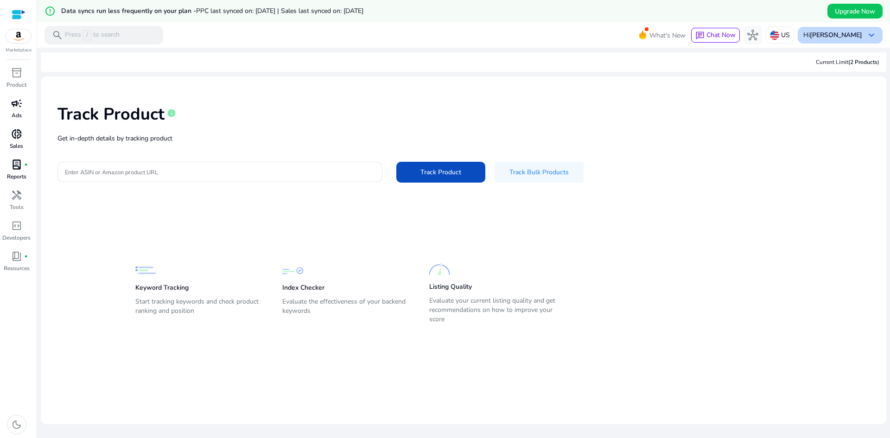
click at [867, 33] on span "keyboard_arrow_down" at bounding box center [871, 35] width 11 height 11
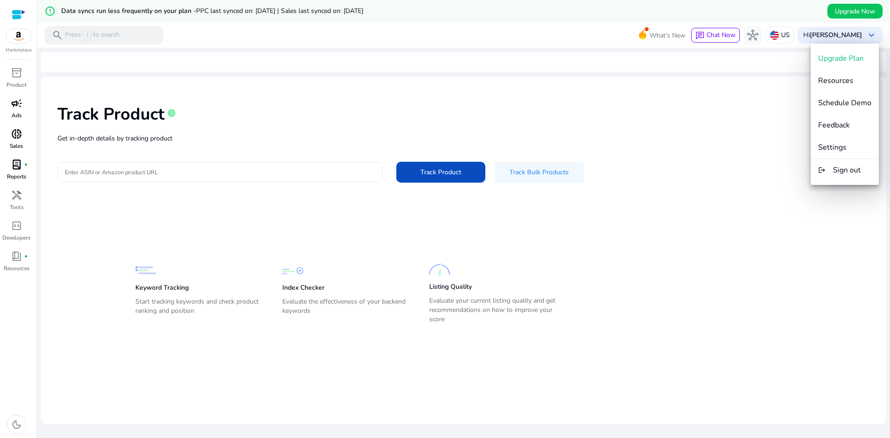
click at [692, 167] on div at bounding box center [445, 219] width 890 height 438
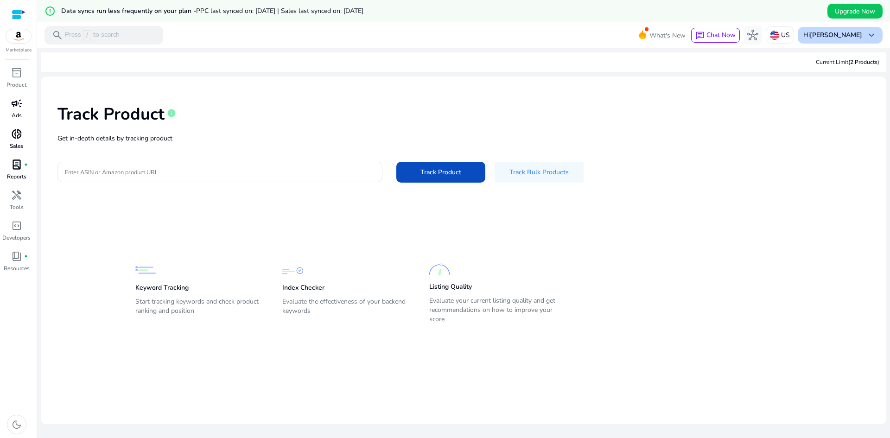
click at [847, 34] on b "[PERSON_NAME]" at bounding box center [836, 35] width 52 height 9
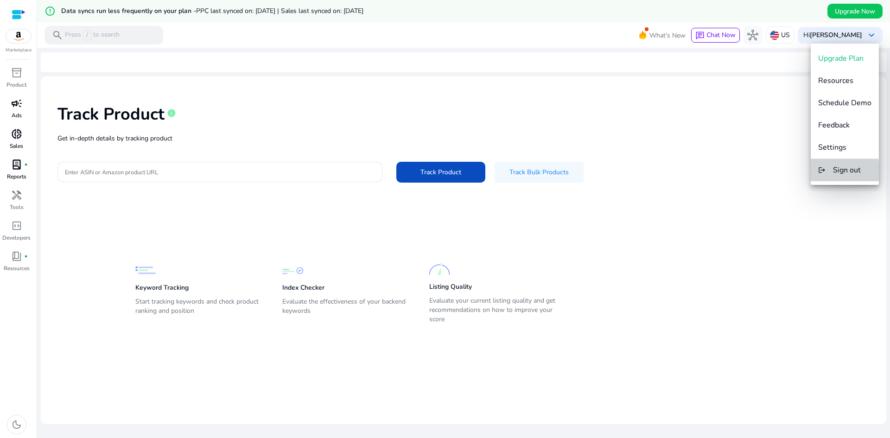
click at [830, 172] on button "logout Sign out" at bounding box center [845, 170] width 68 height 22
